Goal: Task Accomplishment & Management: Manage account settings

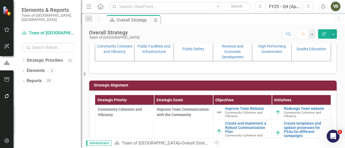
scroll to position [108, 0]
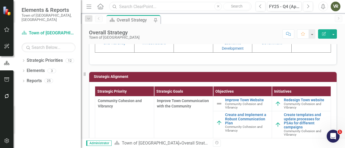
click at [134, 5] on input "text" at bounding box center [180, 6] width 142 height 9
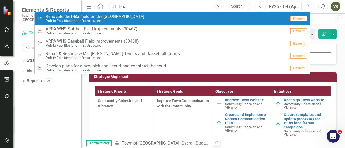
type input "t-ball"
click at [84, 20] on small "Public Facilities and Infrastructure" at bounding box center [95, 21] width 99 height 4
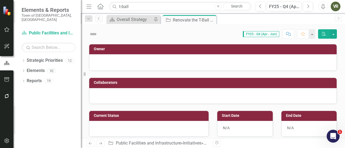
checkbox input "true"
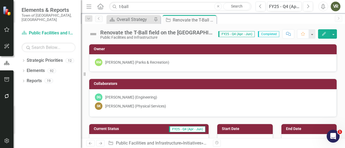
click at [94, 35] on img at bounding box center [93, 34] width 9 height 9
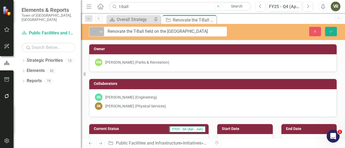
click at [97, 33] on div "Not Defined" at bounding box center [94, 32] width 7 height 6
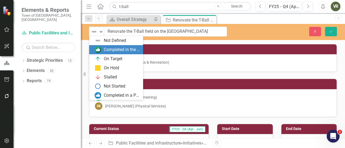
click at [116, 49] on div "Completed in the Last Quarter" at bounding box center [122, 50] width 36 height 6
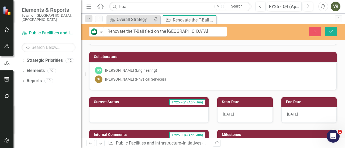
scroll to position [54, 0]
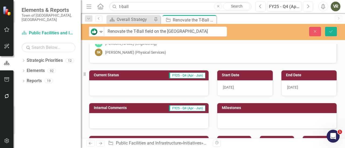
click at [297, 85] on span "[DATE]" at bounding box center [292, 87] width 11 height 4
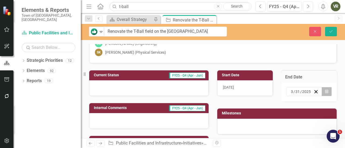
click at [325, 90] on button "Calendar" at bounding box center [326, 91] width 10 height 9
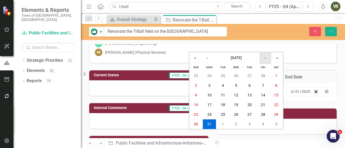
click at [262, 61] on button "›" at bounding box center [265, 58] width 12 height 12
click at [205, 60] on button "‹" at bounding box center [207, 58] width 12 height 12
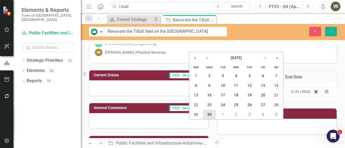
click at [212, 113] on button "30" at bounding box center [209, 115] width 13 height 10
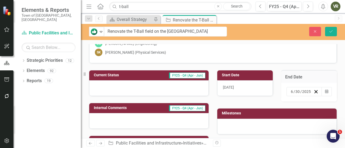
click at [122, 85] on div at bounding box center [148, 89] width 119 height 16
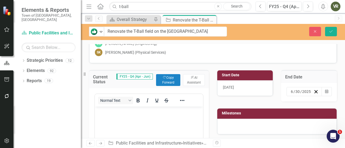
scroll to position [0, 0]
click at [134, 104] on div "Normal Text" at bounding box center [134, 100] width 79 height 11
click at [134, 113] on p "Rich Text Area. Press ALT-0 for help." at bounding box center [148, 111] width 105 height 6
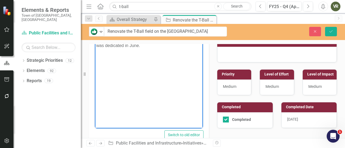
scroll to position [135, 0]
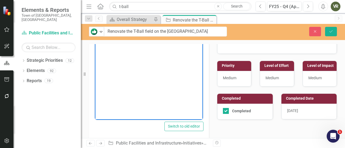
click at [298, 112] on div "[DATE]" at bounding box center [309, 112] width 56 height 16
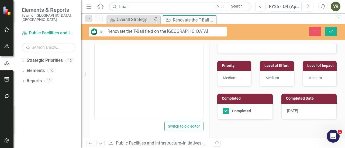
click at [298, 112] on div "[DATE]" at bounding box center [309, 112] width 56 height 16
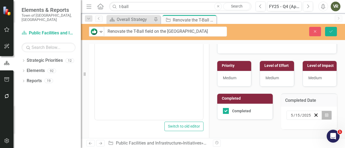
click at [325, 114] on icon "Calendar" at bounding box center [326, 116] width 3 height 4
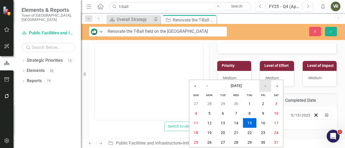
click at [269, 89] on button "›" at bounding box center [265, 86] width 12 height 12
click at [261, 123] on abbr "20" at bounding box center [263, 123] width 4 height 4
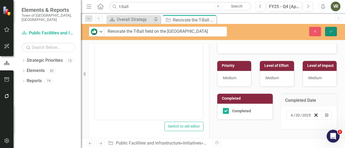
click at [325, 34] on button "Save" at bounding box center [331, 31] width 12 height 9
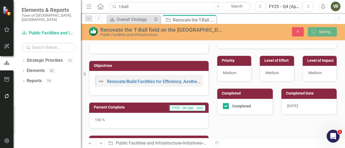
scroll to position [127, 0]
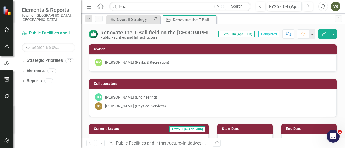
click at [329, 21] on div "Strategic Priority Overall Strategy Pin Initiative Renovate the T-Ball field on…" at bounding box center [218, 19] width 227 height 9
click at [23, 70] on icon "Dropdown" at bounding box center [24, 71] width 4 height 3
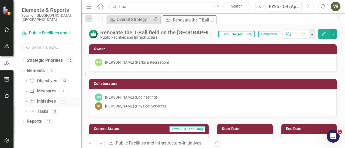
click at [26, 97] on div "Dropdown Initiative Initiatives 73" at bounding box center [52, 102] width 57 height 10
click at [26, 100] on icon "Dropdown" at bounding box center [26, 101] width 4 height 3
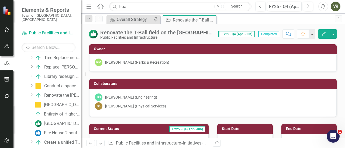
scroll to position [0, 0]
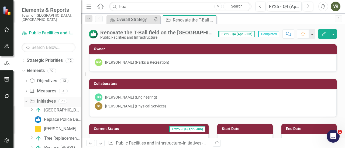
click at [27, 99] on icon "Dropdown" at bounding box center [25, 101] width 3 height 4
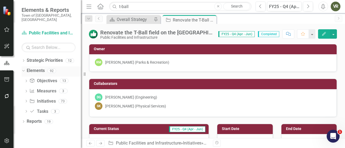
click at [22, 69] on icon "Dropdown" at bounding box center [22, 71] width 3 height 4
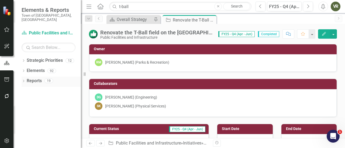
click at [24, 79] on div "Dropdown" at bounding box center [24, 81] width 4 height 5
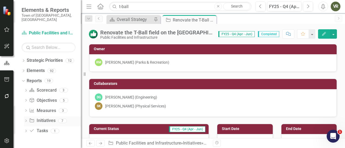
click at [26, 120] on icon "Dropdown" at bounding box center [26, 121] width 4 height 3
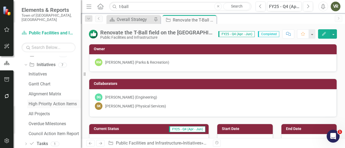
scroll to position [61, 0]
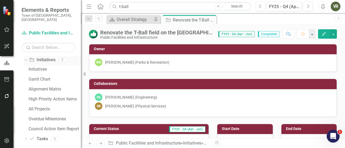
click at [25, 58] on icon "Dropdown" at bounding box center [25, 60] width 3 height 4
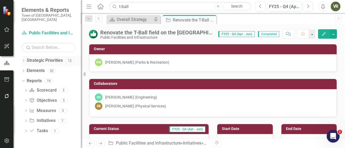
click at [40, 58] on link "Strategic Priorities" at bounding box center [45, 61] width 36 height 6
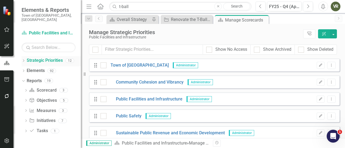
click at [24, 60] on icon "Dropdown" at bounding box center [24, 61] width 4 height 3
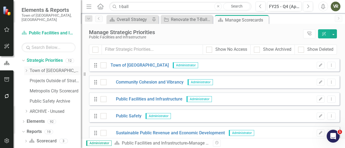
click at [34, 69] on link "Town of [GEOGRAPHIC_DATA]" at bounding box center [55, 71] width 51 height 6
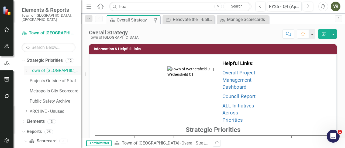
click at [27, 69] on icon "Dropdown" at bounding box center [26, 70] width 4 height 3
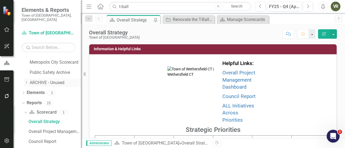
scroll to position [117, 0]
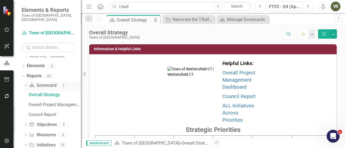
click at [25, 84] on icon "Dropdown" at bounding box center [25, 86] width 3 height 4
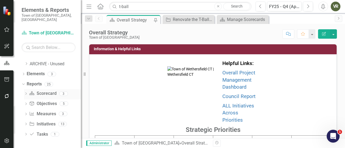
scroll to position [104, 0]
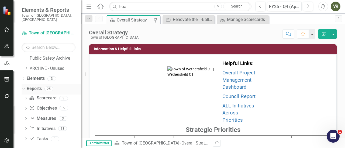
click at [23, 87] on icon "Dropdown" at bounding box center [22, 89] width 3 height 4
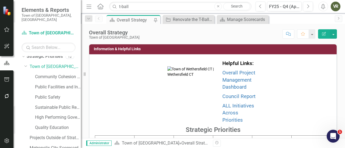
scroll to position [0, 0]
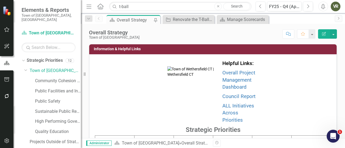
click at [24, 66] on div "Dropdown Strategic Priorities 12 Dropdown Town of Wethersfield Community Cohesi…" at bounding box center [51, 117] width 59 height 122
click at [25, 68] on icon "Dropdown" at bounding box center [25, 70] width 3 height 4
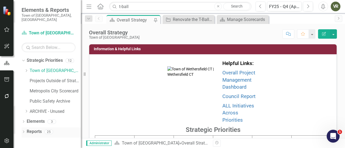
click at [22, 131] on div "Dropdown" at bounding box center [24, 133] width 4 height 5
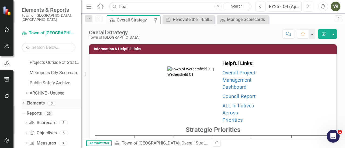
scroll to position [43, 0]
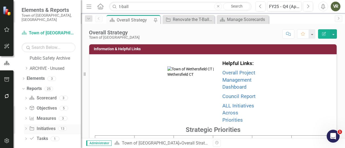
click at [25, 128] on icon "Dropdown" at bounding box center [26, 129] width 4 height 3
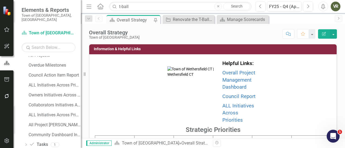
scroll to position [172, 0]
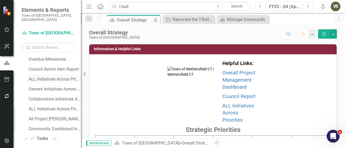
click at [50, 77] on div "ALL Initiatives Across Priorities" at bounding box center [55, 79] width 52 height 5
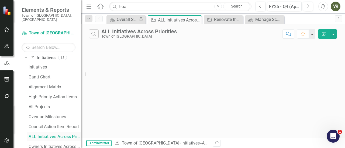
scroll to position [102, 0]
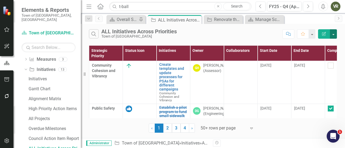
click at [335, 31] on button "button" at bounding box center [333, 33] width 7 height 9
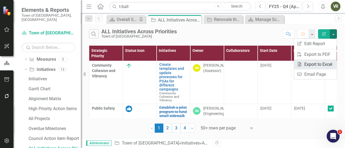
click at [324, 64] on link "Excel Export to Excel" at bounding box center [315, 65] width 43 height 10
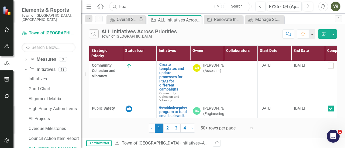
click at [151, 7] on input "t-ball" at bounding box center [180, 6] width 142 height 9
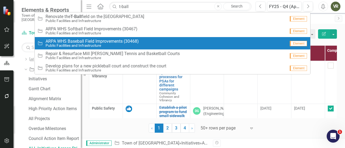
click at [17, 63] on div "Dropdown Strategic Priorities 12 Dropdown Town of Wethersfield Community Cohesi…" at bounding box center [46, 102] width 67 height 92
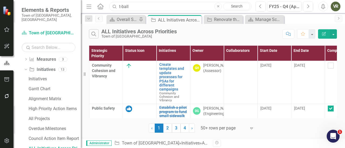
click at [153, 6] on input "t-ball" at bounding box center [180, 6] width 142 height 9
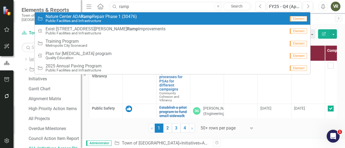
type input "ramp"
click at [135, 15] on span "Nature Center ADA Ramp Repair Phase 1 (30476)" at bounding box center [91, 16] width 91 height 5
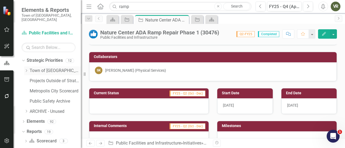
click at [27, 69] on icon "Dropdown" at bounding box center [26, 70] width 4 height 3
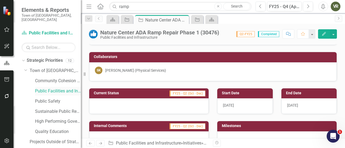
click at [49, 88] on link "Public Facilities and Infrastructure" at bounding box center [58, 91] width 46 height 6
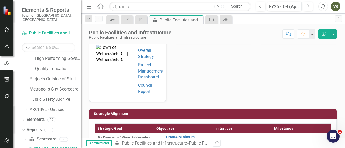
scroll to position [81, 0]
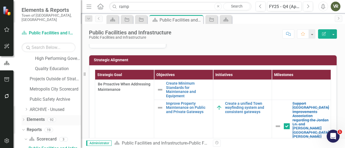
click at [24, 119] on div "Dropdown" at bounding box center [24, 121] width 4 height 5
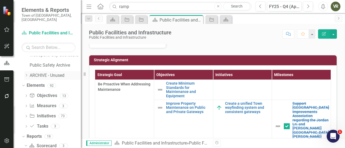
scroll to position [117, 0]
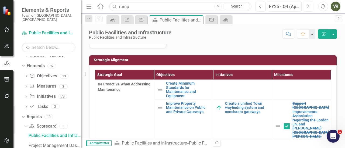
click at [24, 92] on div "Dropdown Objective Objectives 13 Create Minimum Standards for Maintenance and E…" at bounding box center [51, 92] width 59 height 41
click at [25, 96] on icon "Dropdown" at bounding box center [26, 97] width 4 height 3
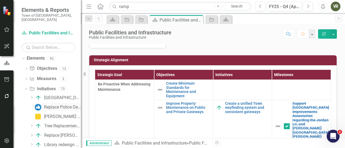
scroll to position [144, 0]
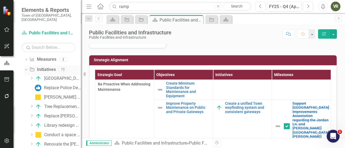
click at [46, 67] on link "Initiative Initiatives" at bounding box center [42, 70] width 26 height 6
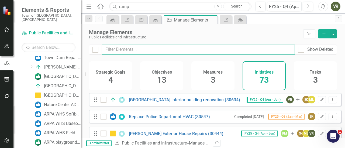
click at [141, 52] on input "text" at bounding box center [198, 50] width 193 height 10
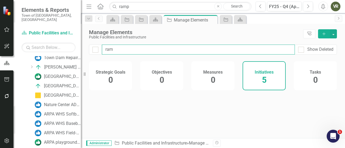
type input "ramp"
checkbox input "false"
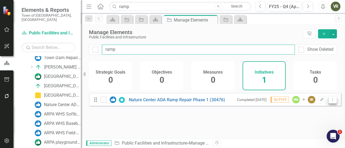
type input "ramp"
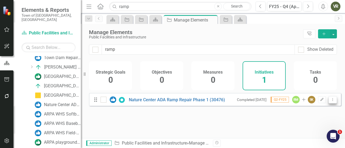
click at [328, 103] on button "Dropdown Menu" at bounding box center [332, 99] width 8 height 7
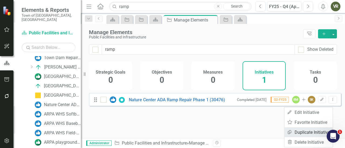
click at [310, 132] on link "Copy Duplicate Initiative" at bounding box center [308, 133] width 48 height 10
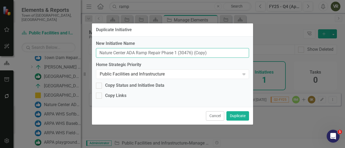
click at [177, 52] on input "Nature Center ADA Ramp Repair Phase 1 (30476) (Copy)" at bounding box center [172, 53] width 153 height 10
drag, startPoint x: 210, startPoint y: 53, endPoint x: 194, endPoint y: 51, distance: 15.7
click at [194, 51] on input "Nature Center ADA Ramp Repair Phase 2 (30476) (Copy)" at bounding box center [172, 53] width 153 height 10
type input "Nature Center ADA Ramp Repair Phase 2 (30476)"
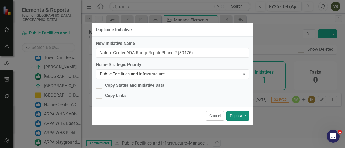
click at [238, 114] on button "Duplicate" at bounding box center [237, 116] width 23 height 9
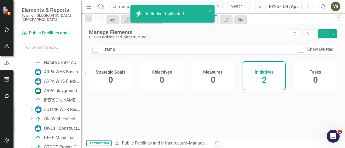
scroll to position [471, 0]
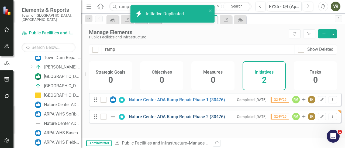
click at [215, 120] on link "Nature Center ADA Ramp Repair Phase 2 (30476)" at bounding box center [177, 117] width 96 height 5
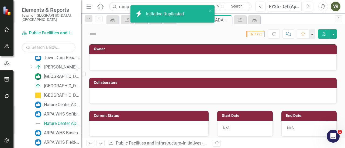
scroll to position [446, 0]
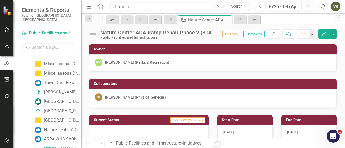
click at [95, 35] on img at bounding box center [93, 34] width 9 height 9
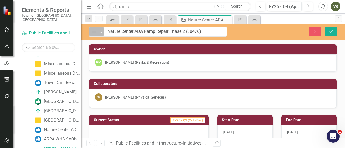
click at [99, 33] on icon "Expand" at bounding box center [100, 32] width 5 height 4
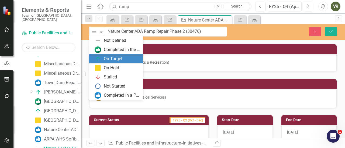
click at [108, 58] on div "On Target" at bounding box center [113, 59] width 19 height 6
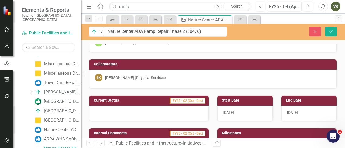
scroll to position [27, 0]
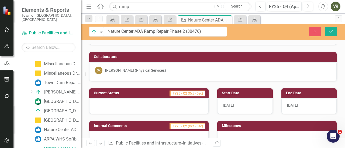
click at [243, 106] on div "[DATE]" at bounding box center [245, 107] width 56 height 16
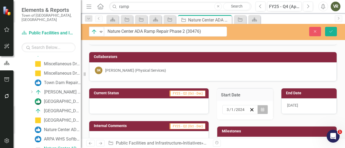
click at [261, 113] on button "Calendar" at bounding box center [262, 109] width 10 height 9
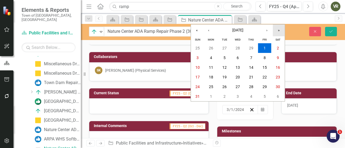
click at [277, 31] on button "»" at bounding box center [279, 31] width 12 height 12
click at [278, 47] on abbr "1" at bounding box center [278, 48] width 2 height 4
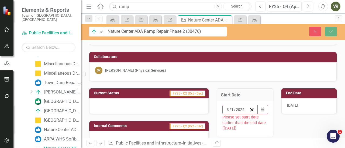
click at [310, 103] on div "[DATE]" at bounding box center [309, 107] width 56 height 16
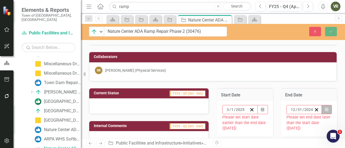
click at [322, 106] on button "Calendar" at bounding box center [326, 109] width 10 height 9
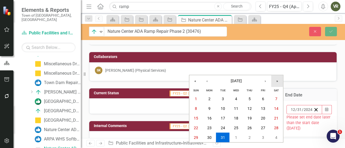
click at [276, 80] on button "»" at bounding box center [277, 81] width 12 height 12
click at [251, 138] on abbr "31" at bounding box center [249, 138] width 4 height 4
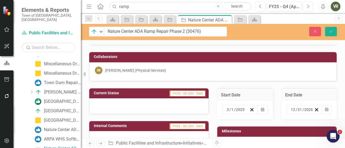
scroll to position [54, 0]
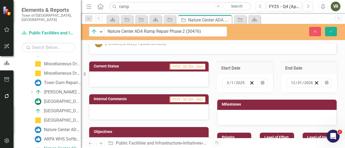
click at [138, 80] on div at bounding box center [148, 80] width 119 height 16
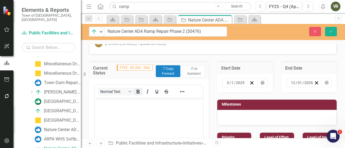
scroll to position [0, 0]
click at [138, 110] on body "Rich Text Area. Press ALT-0 for help." at bounding box center [149, 138] width 108 height 81
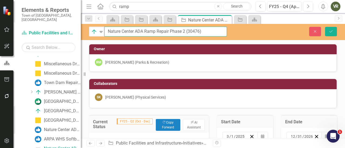
click at [156, 33] on input "Nature Center ADA Ramp Repair Phase 2 (30476)" at bounding box center [165, 32] width 123 height 10
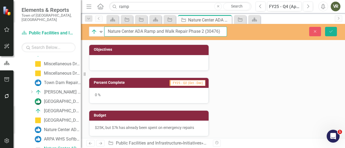
scroll to position [269, 0]
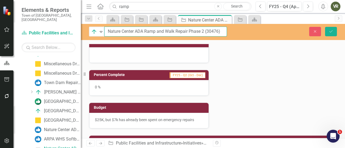
type input "Nature Center ADA Ramp and Walk Repair Phase 2 (30476)"
click at [130, 86] on div "0 %" at bounding box center [148, 88] width 119 height 16
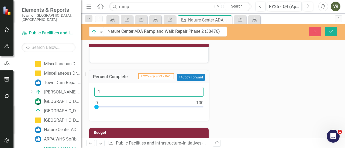
type input "1"
click at [195, 89] on input "1" at bounding box center [148, 92] width 109 height 10
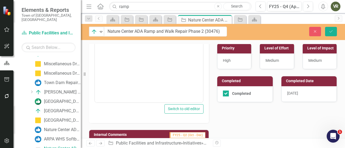
scroll to position [135, 0]
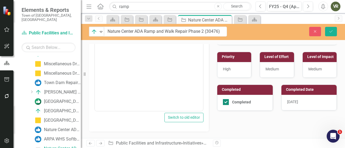
click at [224, 102] on div at bounding box center [226, 102] width 6 height 6
click at [224, 102] on input "Completed" at bounding box center [225, 101] width 4 height 4
checkbox input "false"
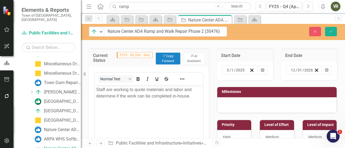
scroll to position [54, 0]
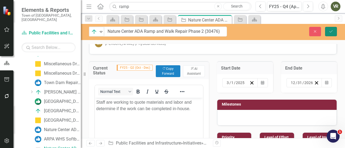
click at [330, 33] on button "Save" at bounding box center [331, 31] width 12 height 9
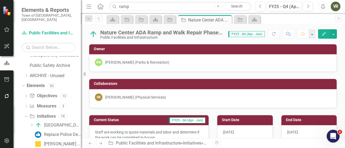
scroll to position [0, 0]
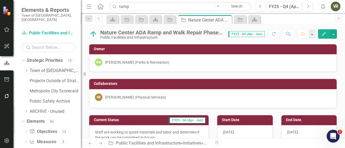
click at [41, 68] on link "Town of [GEOGRAPHIC_DATA]" at bounding box center [55, 71] width 51 height 6
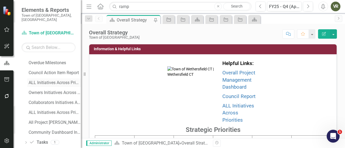
scroll to position [242, 0]
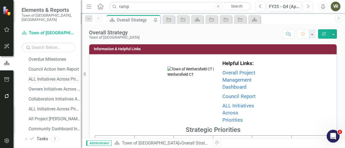
click at [50, 77] on div "ALL Initiatives Across Priorities" at bounding box center [55, 79] width 52 height 5
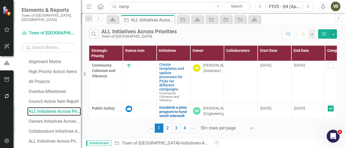
scroll to position [143, 0]
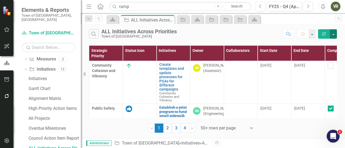
click at [336, 33] on button "button" at bounding box center [333, 33] width 7 height 9
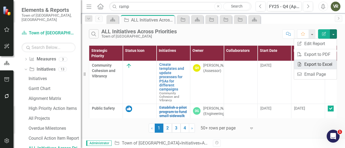
click at [329, 62] on link "Excel Export to Excel" at bounding box center [315, 65] width 43 height 10
